Goal: Task Accomplishment & Management: Use online tool/utility

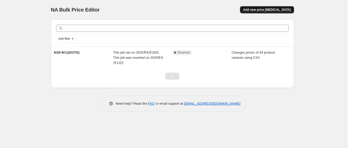
click at [264, 9] on span "Add new price [MEDICAL_DATA]" at bounding box center [267, 10] width 48 height 4
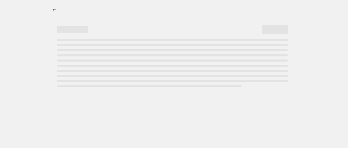
select select "percentage"
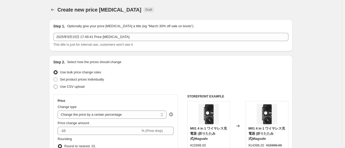
click at [77, 88] on span "Use CSV upload" at bounding box center [72, 86] width 25 height 4
click at [54, 85] on input "Use CSV upload" at bounding box center [54, 84] width 0 height 0
radio input "true"
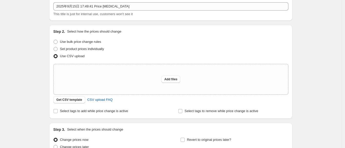
scroll to position [32, 0]
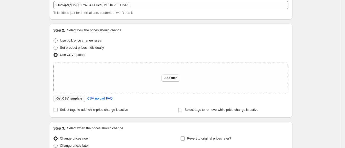
click at [80, 99] on span "Get CSV template" at bounding box center [69, 98] width 26 height 4
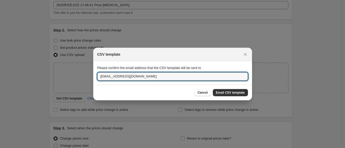
drag, startPoint x: 159, startPoint y: 77, endPoint x: 29, endPoint y: 76, distance: 130.3
type input "＜"
type input "XYV5666@gmail.com"
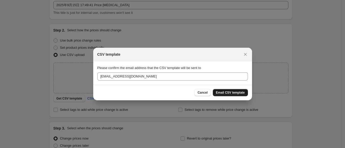
click at [239, 93] on span "Email CSV template" at bounding box center [230, 92] width 29 height 4
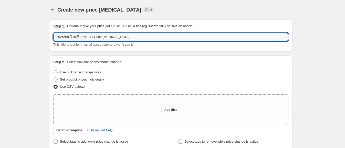
drag, startPoint x: 148, startPoint y: 37, endPoint x: -36, endPoint y: 35, distance: 184.4
click at [0, 35] on html "Home Settings Plans Skip to content Create new price change job. This page is r…" at bounding box center [172, 74] width 345 height 148
paste input "9/15-9/28"
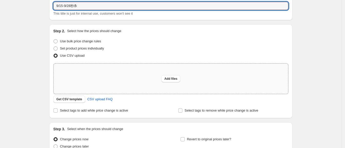
scroll to position [32, 0]
type input "9/15-9/28秒杀"
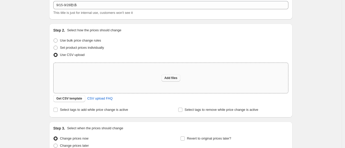
click at [171, 78] on span "Add files" at bounding box center [170, 78] width 13 height 4
type input "C:\fakepath\csv_template_user_62512 (1).csv"
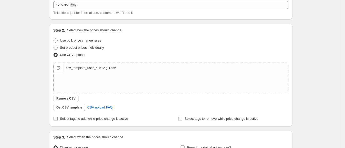
click at [56, 117] on input "Select tags to add while price change is active" at bounding box center [56, 119] width 4 height 4
checkbox input "true"
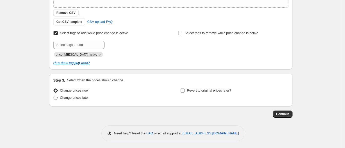
scroll to position [118, 0]
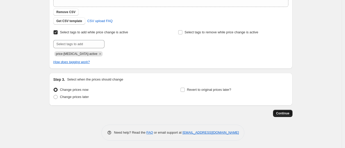
click at [283, 112] on span "Continue" at bounding box center [282, 113] width 13 height 4
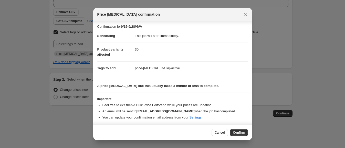
scroll to position [2, 0]
click at [233, 133] on button "Confirm" at bounding box center [239, 132] width 18 height 7
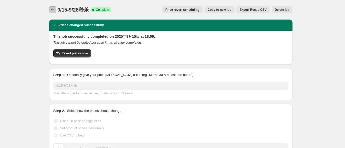
click at [55, 10] on icon "Price change jobs" at bounding box center [52, 9] width 5 height 5
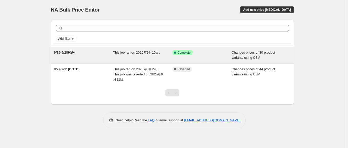
click at [236, 51] on span "Changes prices of 30 product variants using CSV" at bounding box center [254, 54] width 44 height 9
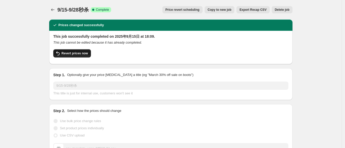
click at [76, 52] on span "Revert prices now" at bounding box center [74, 53] width 26 height 4
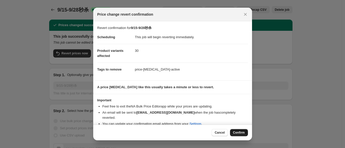
click at [241, 133] on span "Confirm" at bounding box center [239, 132] width 12 height 4
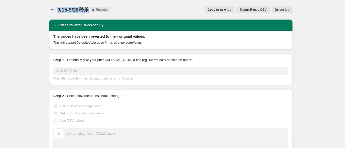
drag, startPoint x: 59, startPoint y: 9, endPoint x: 92, endPoint y: 9, distance: 32.5
click at [89, 9] on span "9/15-9/28秒杀" at bounding box center [72, 10] width 31 height 6
copy span "9/15-9/28秒杀"
click at [283, 10] on span "Delete job" at bounding box center [282, 10] width 15 height 4
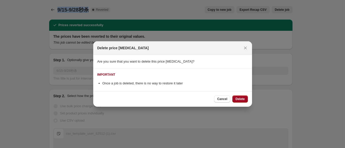
click at [242, 99] on span "Delete" at bounding box center [239, 99] width 9 height 4
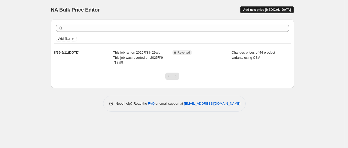
click at [262, 9] on span "Add new price [MEDICAL_DATA]" at bounding box center [267, 10] width 48 height 4
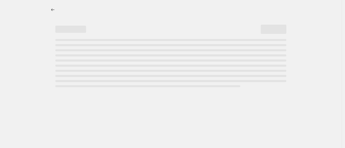
select select "percentage"
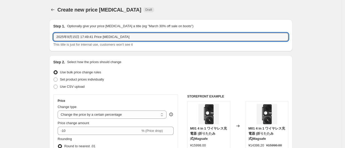
drag, startPoint x: 129, startPoint y: 38, endPoint x: -39, endPoint y: 27, distance: 168.8
click at [0, 27] on html "Home Settings Plans Skip to content Create new price change job. This page is r…" at bounding box center [172, 74] width 345 height 148
paste input "9/15-9/28秒杀"
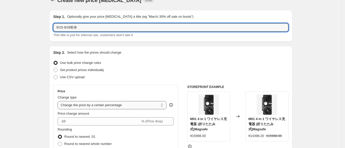
scroll to position [53, 0]
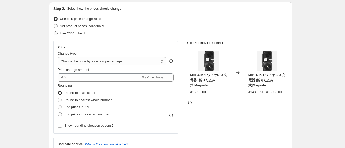
type input "9/15-9/28秒杀"
click at [56, 34] on span at bounding box center [56, 33] width 4 height 4
click at [54, 31] on input "Use CSV upload" at bounding box center [54, 31] width 0 height 0
radio input "true"
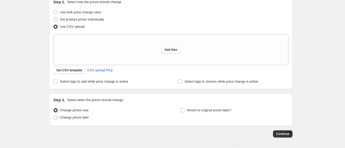
scroll to position [64, 0]
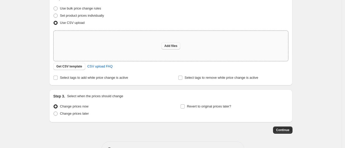
click at [174, 49] on button "Add files" at bounding box center [170, 45] width 19 height 7
type input "C:\fakepath\csv_template_user_62512 (1).csv"
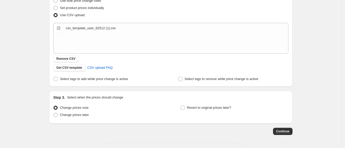
scroll to position [75, 0]
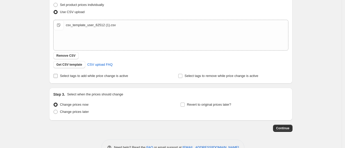
click at [56, 75] on input "Select tags to add while price change is active" at bounding box center [56, 76] width 4 height 4
checkbox input "true"
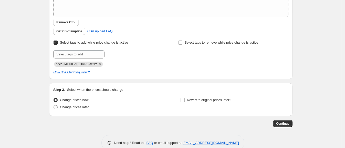
scroll to position [118, 0]
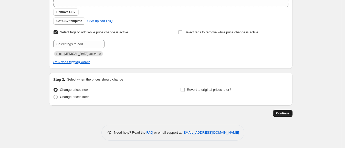
click at [281, 114] on span "Continue" at bounding box center [282, 113] width 13 height 4
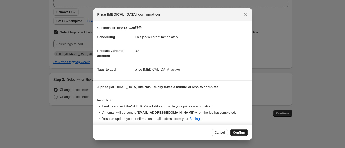
click at [241, 132] on span "Confirm" at bounding box center [239, 132] width 12 height 4
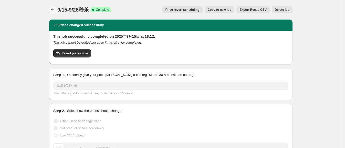
click at [54, 10] on icon "Price change jobs" at bounding box center [52, 9] width 5 height 5
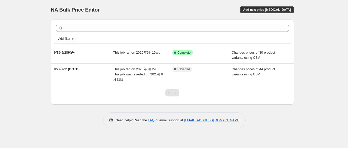
click at [27, 87] on div "NA Bulk Price Editor. This page is ready NA Bulk Price Editor Add new price cha…" at bounding box center [172, 74] width 345 height 148
click at [42, 81] on div "NA Bulk Price Editor. This page is ready NA Bulk Price Editor Add new price cha…" at bounding box center [172, 74] width 345 height 148
click at [261, 9] on span "Add new price [MEDICAL_DATA]" at bounding box center [267, 10] width 48 height 4
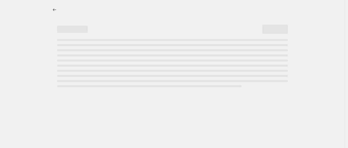
select select "percentage"
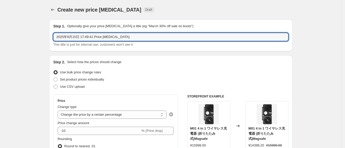
drag, startPoint x: 146, startPoint y: 38, endPoint x: -35, endPoint y: 38, distance: 180.5
click at [0, 38] on html "Home Settings Plans Skip to content Create new price change job. This page is r…" at bounding box center [172, 74] width 345 height 148
paste input "9/15-9/28"
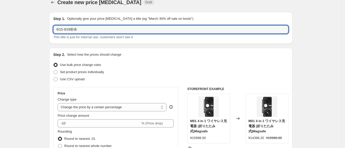
scroll to position [32, 0]
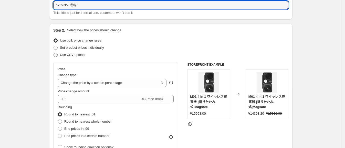
type input "9/15-9/28秒杀"
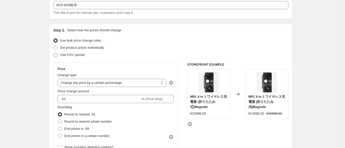
click at [58, 54] on span at bounding box center [56, 55] width 4 height 4
click at [54, 53] on input "Use CSV upload" at bounding box center [54, 53] width 0 height 0
radio input "true"
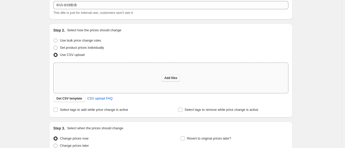
click at [169, 77] on span "Add files" at bounding box center [170, 78] width 13 height 4
type input "C:\fakepath\csv_template_user_62512 (2).csv"
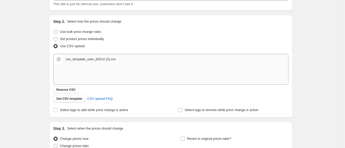
scroll to position [75, 0]
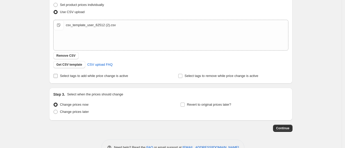
click at [58, 77] on input "Select tags to add while price change is active" at bounding box center [56, 76] width 4 height 4
checkbox input "true"
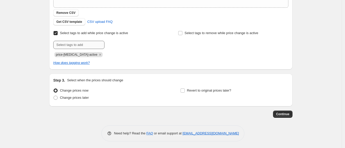
scroll to position [118, 0]
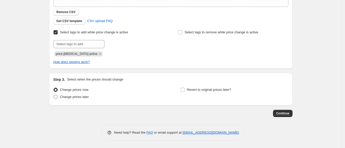
click at [57, 96] on span at bounding box center [56, 97] width 4 height 4
click at [54, 95] on input "Change prices later" at bounding box center [54, 95] width 0 height 0
radio input "true"
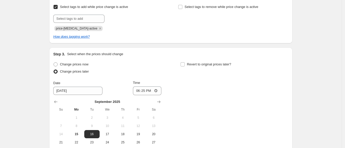
scroll to position [172, 0]
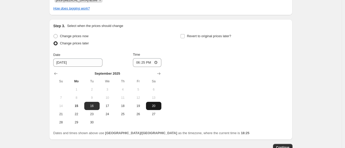
click at [153, 105] on span "20" at bounding box center [153, 106] width 11 height 4
type input "9/20/2025"
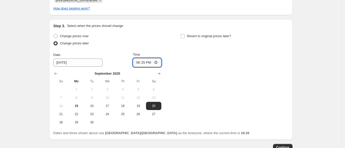
click at [151, 62] on input "18:25" at bounding box center [147, 62] width 29 height 9
click at [156, 61] on input "18:25" at bounding box center [147, 62] width 29 height 9
click at [196, 77] on div "Change prices now Change prices later Date 9/20/2025 Time 10:30 September 2025 …" at bounding box center [170, 80] width 235 height 94
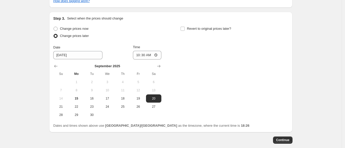
scroll to position [182, 0]
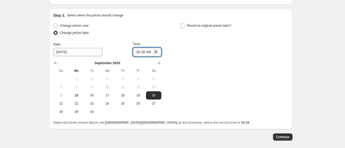
click at [155, 52] on input "10:30" at bounding box center [147, 52] width 29 height 9
type input "00:00"
click at [205, 64] on div "Change prices now Change prices later Date 9/20/2025 Time 00:00 September 2025 …" at bounding box center [170, 69] width 235 height 94
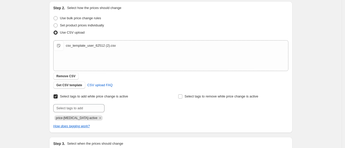
scroll to position [0, 0]
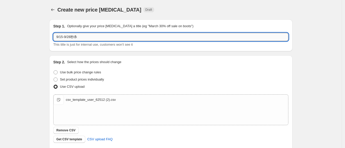
click at [64, 36] on input "9/15-9/28秒杀" at bounding box center [170, 37] width 235 height 8
click at [68, 38] on input "9/20-9/28秒杀" at bounding box center [170, 37] width 235 height 8
type input "9/20-10/3秒杀"
click at [179, 35] on input "9/20-10/3秒杀" at bounding box center [170, 37] width 235 height 8
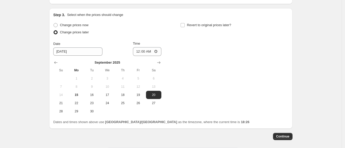
scroll to position [192, 0]
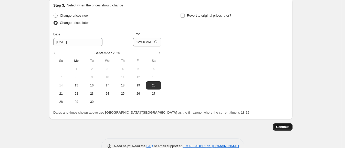
click at [280, 125] on span "Continue" at bounding box center [282, 127] width 13 height 4
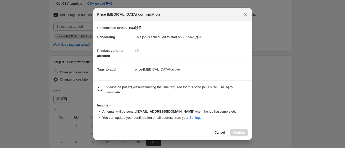
scroll to position [0, 0]
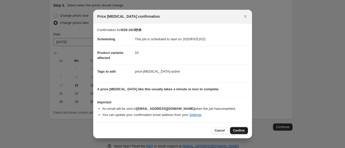
click at [235, 130] on span "Confirm" at bounding box center [239, 130] width 12 height 4
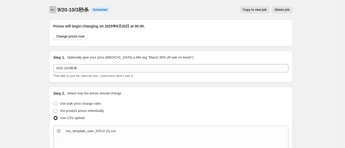
click at [55, 13] on button "Price change jobs" at bounding box center [52, 9] width 7 height 7
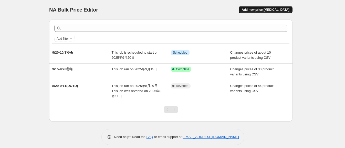
click at [268, 9] on span "Add new price [MEDICAL_DATA]" at bounding box center [266, 10] width 48 height 4
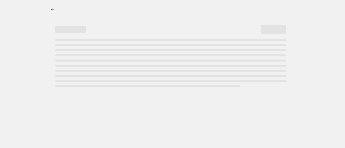
select select "percentage"
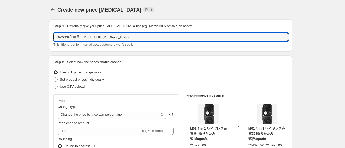
drag, startPoint x: 126, startPoint y: 36, endPoint x: 4, endPoint y: 34, distance: 122.7
paste input "9/22-10/03"
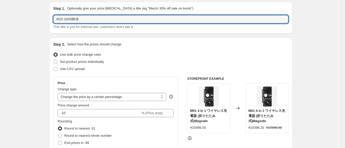
scroll to position [21, 0]
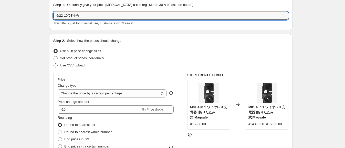
type input "9/22-10/03秒杀"
click at [56, 63] on span at bounding box center [56, 65] width 4 height 4
click at [54, 63] on input "Use CSV upload" at bounding box center [54, 63] width 0 height 0
radio input "true"
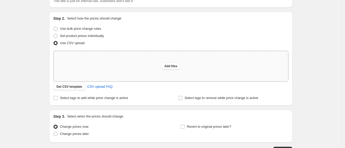
scroll to position [53, 0]
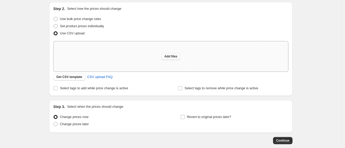
click at [170, 53] on button "Add files" at bounding box center [170, 56] width 19 height 7
type input "C:\fakepath\csv_template_user_62512 (3).csv"
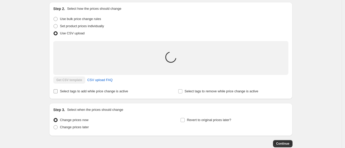
click at [58, 92] on input "Select tags to add while price change is active" at bounding box center [56, 91] width 4 height 4
checkbox input "true"
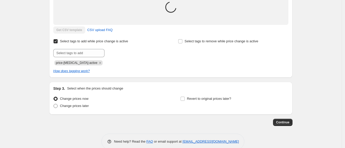
scroll to position [112, 0]
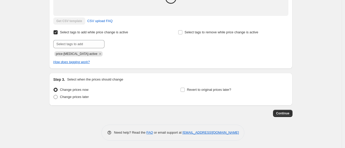
click at [56, 97] on span at bounding box center [56, 97] width 4 height 4
click at [54, 95] on input "Change prices later" at bounding box center [54, 95] width 0 height 0
radio input "true"
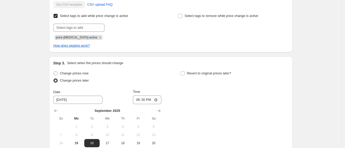
scroll to position [155, 0]
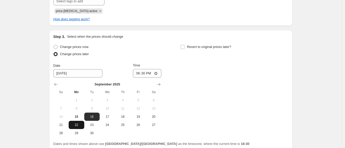
click at [78, 125] on span "22" at bounding box center [76, 125] width 11 height 4
type input "9/22/2025"
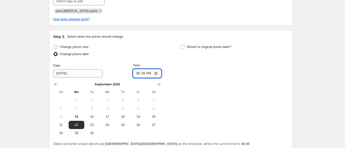
click at [150, 74] on input "18:30" at bounding box center [147, 73] width 29 height 9
click at [156, 73] on input "18:30" at bounding box center [147, 73] width 29 height 9
click at [193, 91] on div "Change prices now Change prices later Date 9/22/2025 Time 00:00 September 2025 …" at bounding box center [170, 90] width 235 height 94
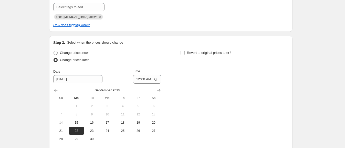
click at [213, 92] on div "Change prices now Change prices later Date 9/22/2025 Time 00:00 September 2025 …" at bounding box center [170, 96] width 235 height 94
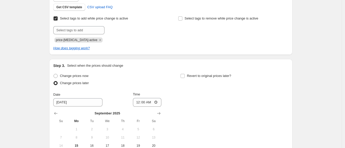
scroll to position [142, 0]
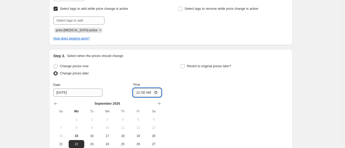
click at [159, 91] on input "00:00" at bounding box center [147, 92] width 29 height 9
click at [191, 108] on div "Change prices now Change prices later Date 9/22/2025 Time 02:00 September 2025 …" at bounding box center [170, 109] width 235 height 94
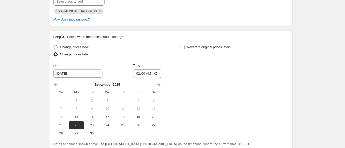
scroll to position [163, 0]
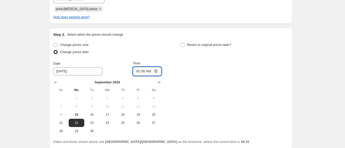
click at [157, 69] on input "02:00" at bounding box center [147, 71] width 29 height 9
type input "01:00"
click at [194, 100] on div "Change prices now Change prices later Date 9/22/2025 Time 01:00 September 2025 …" at bounding box center [170, 88] width 235 height 94
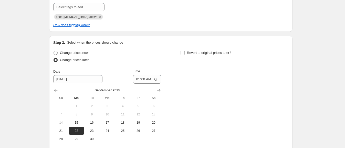
scroll to position [192, 0]
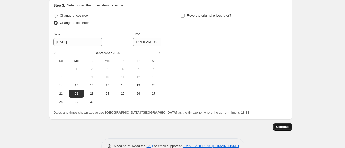
click at [289, 128] on span "Continue" at bounding box center [282, 127] width 13 height 4
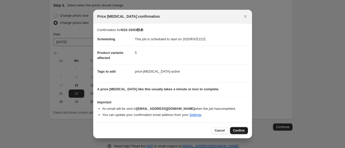
click at [238, 131] on span "Confirm" at bounding box center [239, 130] width 12 height 4
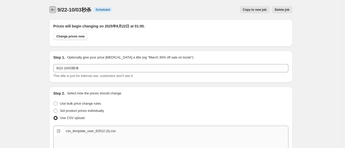
click at [55, 7] on icon "Price change jobs" at bounding box center [52, 9] width 5 height 5
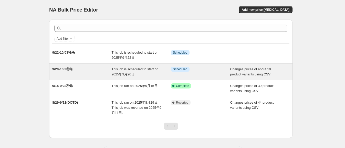
click at [132, 68] on span "This job is scheduled to start on 2025年9月20日." at bounding box center [135, 71] width 47 height 9
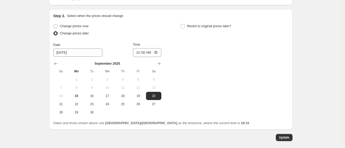
scroll to position [237, 0]
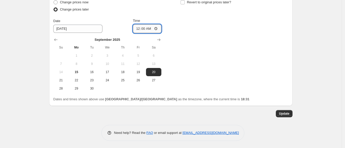
click at [155, 29] on input "00:00" at bounding box center [147, 28] width 29 height 9
type input "01:00"
click at [282, 112] on span "Update" at bounding box center [284, 113] width 10 height 4
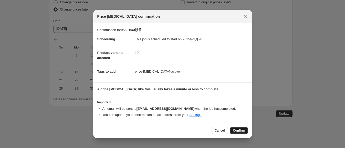
click at [239, 131] on span "Confirm" at bounding box center [239, 130] width 12 height 4
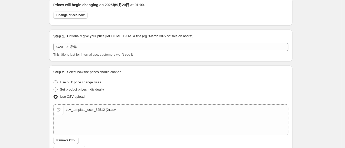
scroll to position [0, 0]
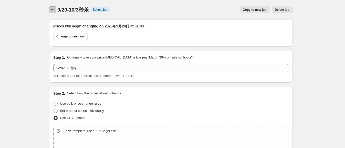
click at [56, 8] on button "Price change jobs" at bounding box center [52, 9] width 7 height 7
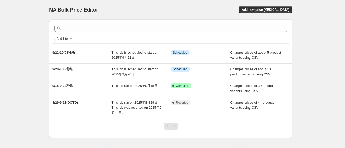
click at [327, 91] on div "NA Bulk Price Editor. This page is ready NA Bulk Price Editor Add new price [ME…" at bounding box center [171, 84] width 342 height 169
